Goal: Task Accomplishment & Management: Manage account settings

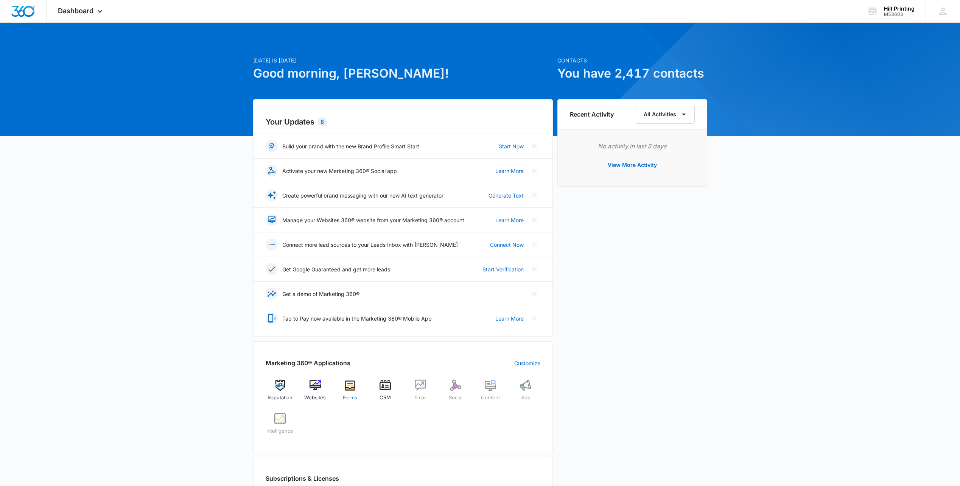
click at [347, 390] on img at bounding box center [349, 384] width 11 height 11
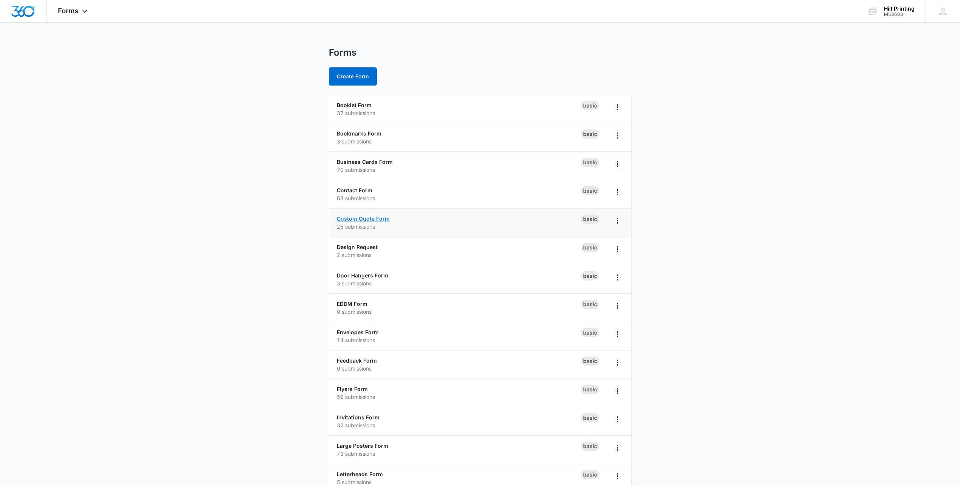
click at [359, 218] on link "Custom Quote Form" at bounding box center [363, 218] width 53 height 6
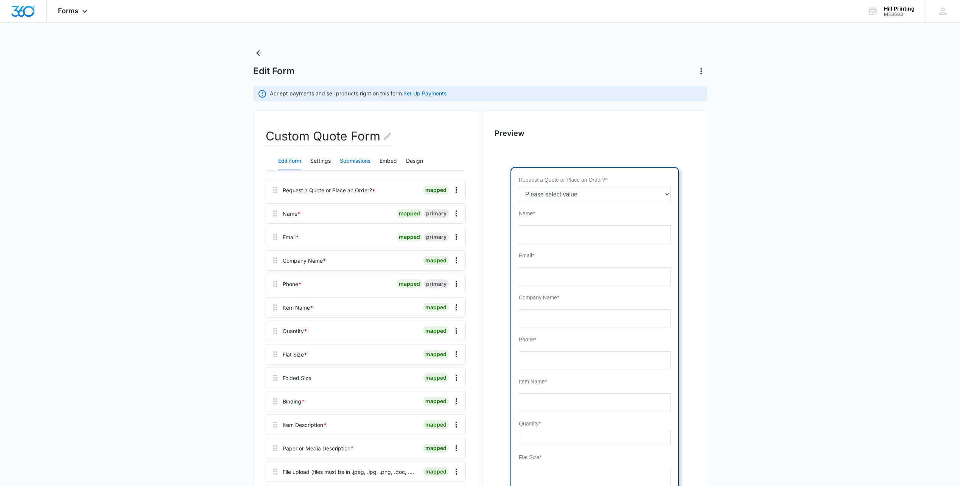
click at [348, 164] on button "Submissions" at bounding box center [355, 161] width 31 height 18
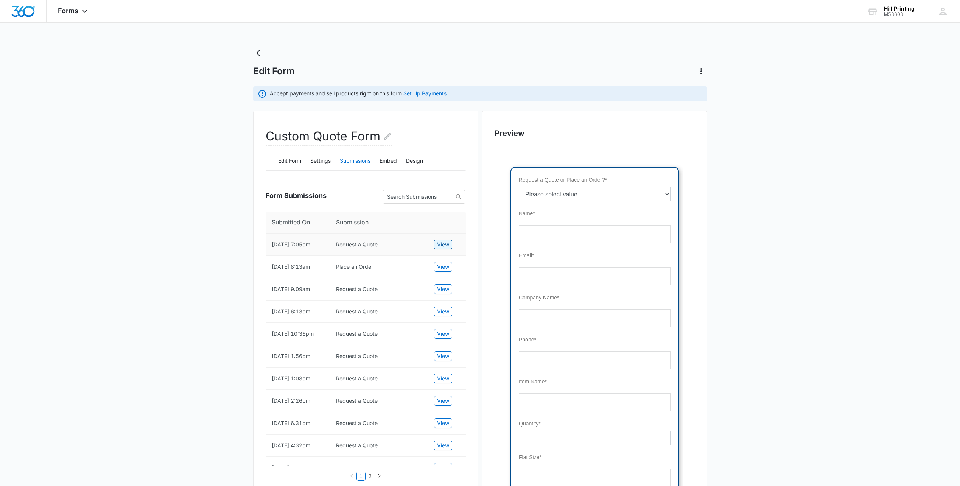
click at [443, 243] on span "View" at bounding box center [443, 244] width 12 height 8
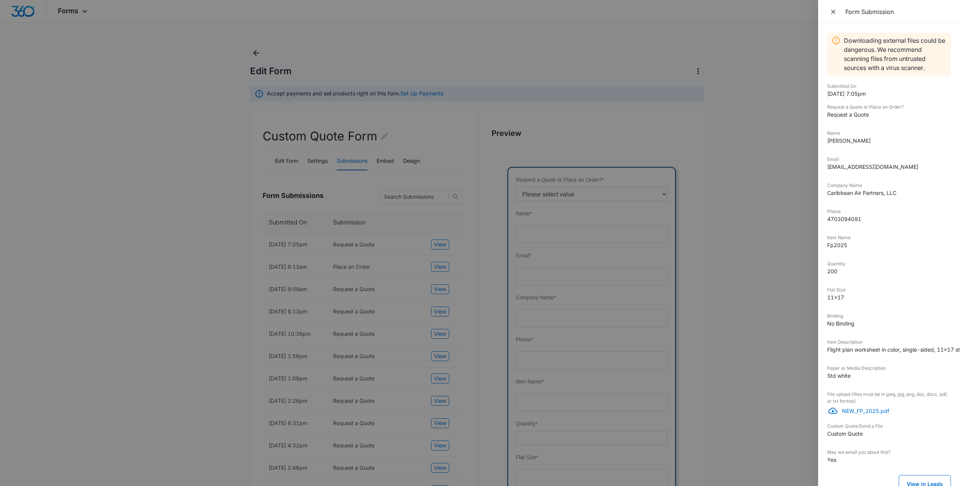
scroll to position [13, 0]
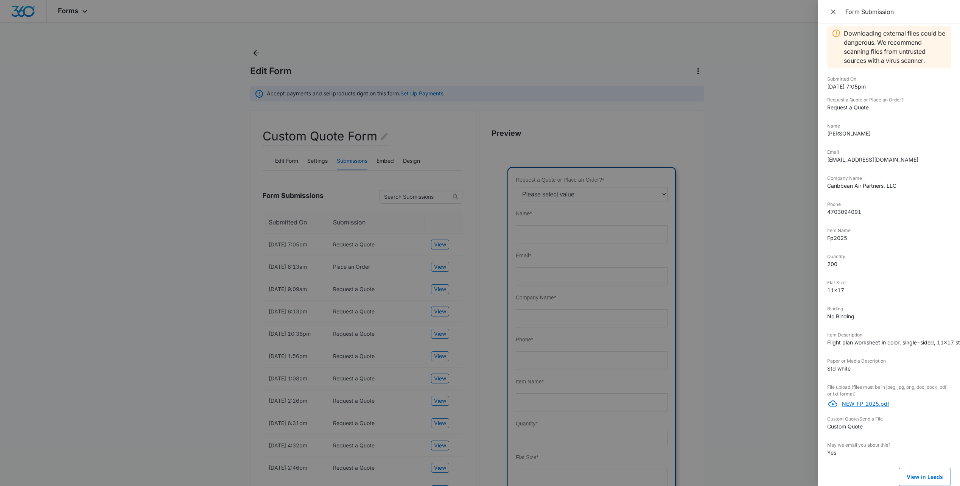
click at [866, 400] on p "NEW_FP_2025.pdf" at bounding box center [896, 404] width 109 height 8
